Goal: Find specific page/section: Find specific page/section

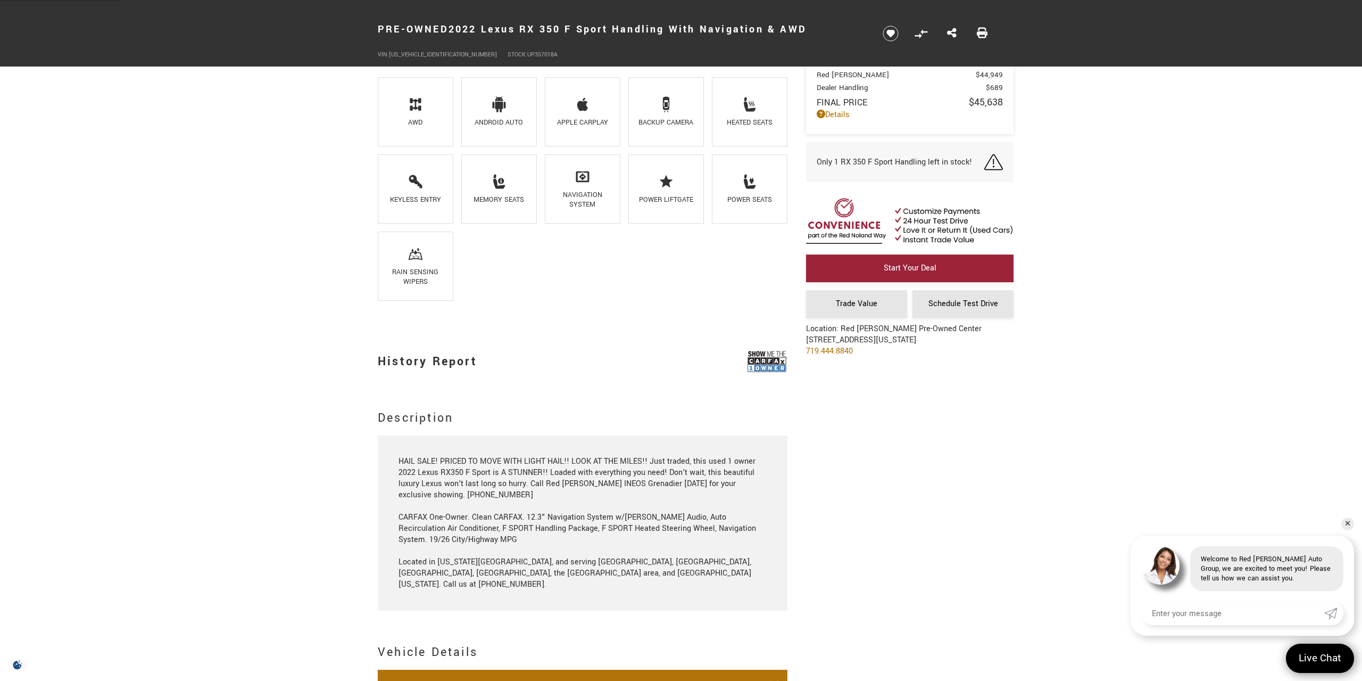
scroll to position [830, 0]
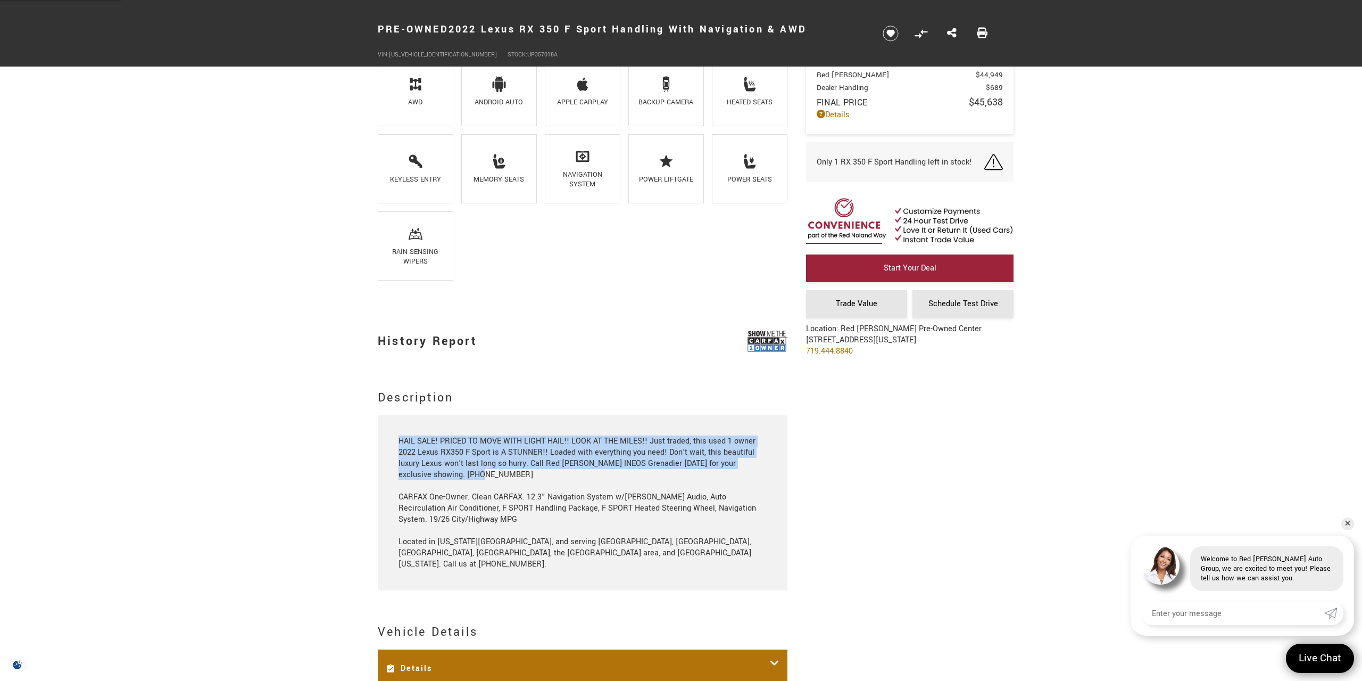
drag, startPoint x: 467, startPoint y: 473, endPoint x: 564, endPoint y: 474, distance: 97.4
click at [400, 442] on div "HAIL SALE! PRICED TO MOVE WITH LIGHT HAIL!! LOOK AT THE MILES!! Just traded, th…" at bounding box center [583, 502] width 369 height 134
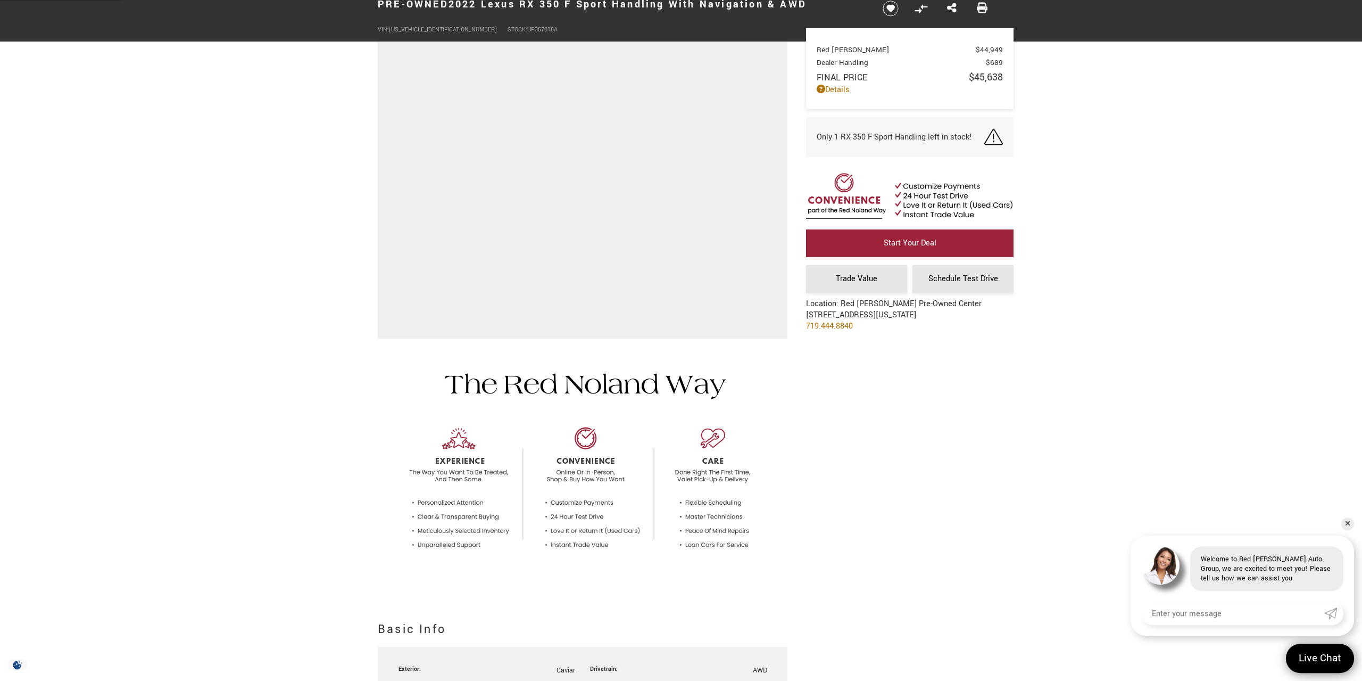
scroll to position [0, 0]
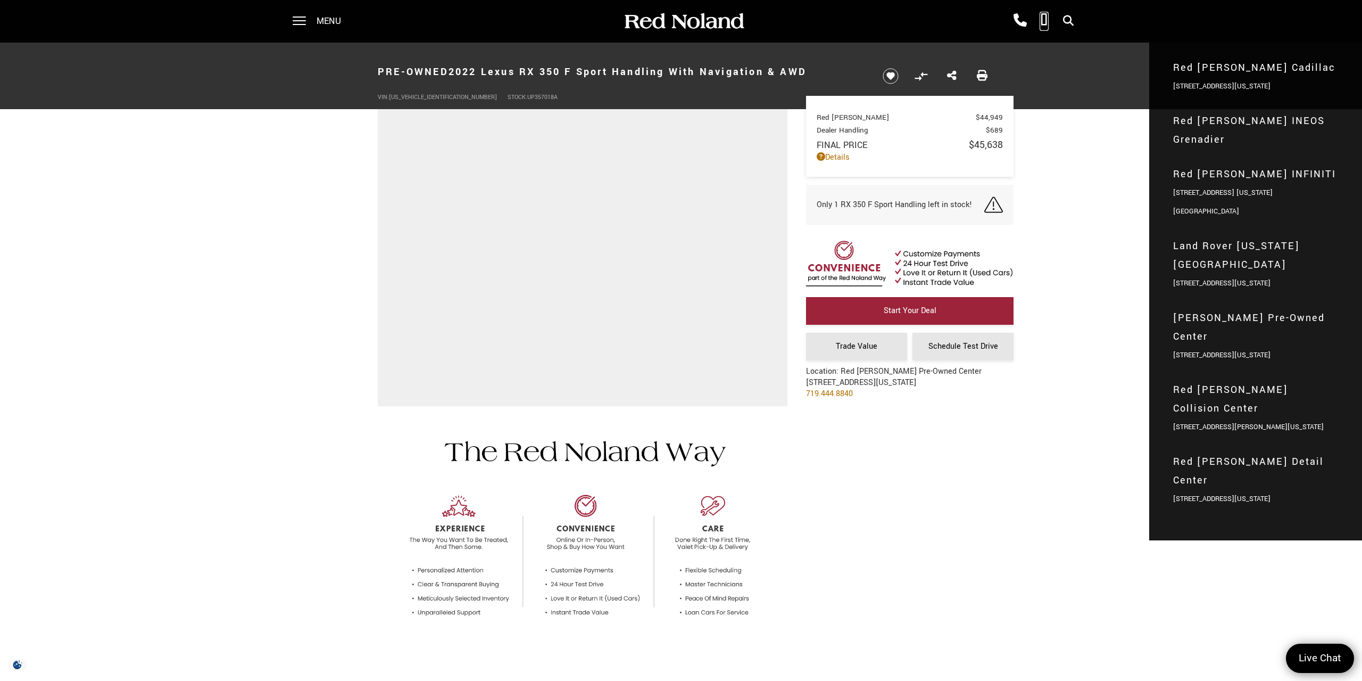
click at [1041, 24] on icon at bounding box center [1044, 20] width 7 height 13
